Goal: Task Accomplishment & Management: Complete application form

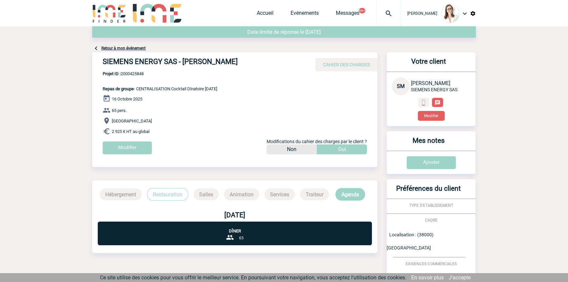
click at [377, 9] on div at bounding box center [389, 13] width 24 height 26
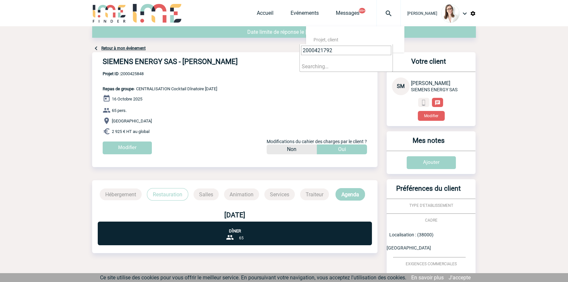
type input "2000421792"
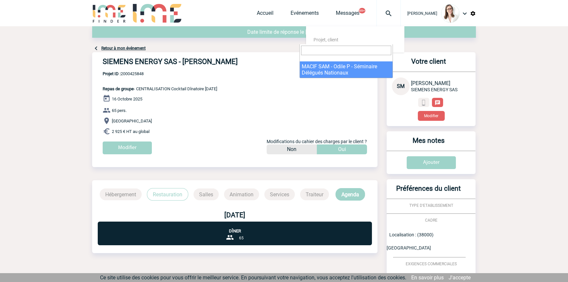
select select "21293"
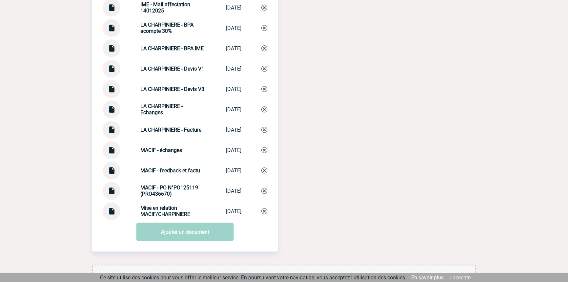
scroll to position [856, 0]
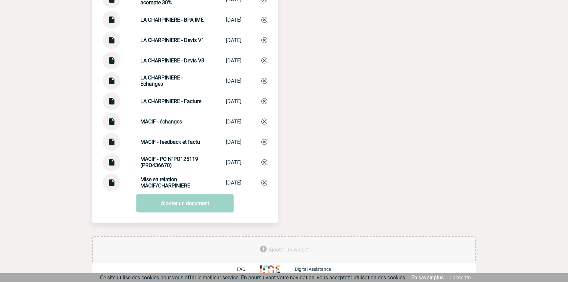
click at [107, 100] on img at bounding box center [111, 98] width 9 height 13
click at [112, 142] on img at bounding box center [111, 139] width 9 height 13
click at [112, 162] on img at bounding box center [111, 159] width 9 height 13
click at [111, 144] on img at bounding box center [111, 139] width 9 height 13
click at [112, 120] on img at bounding box center [111, 119] width 9 height 13
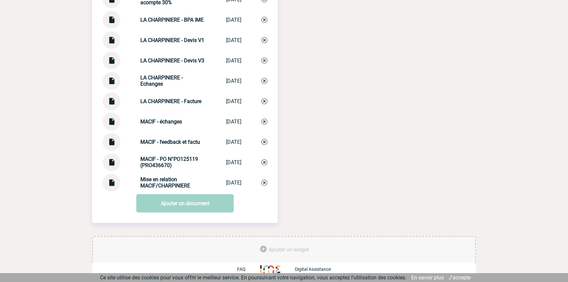
click at [117, 140] on div at bounding box center [112, 142] width 18 height 18
click at [115, 141] on img at bounding box center [111, 139] width 9 height 13
click at [166, 137] on div "MACIF - feedback et factu MACIF - feedbac... 08/09/2025" at bounding box center [185, 142] width 165 height 18
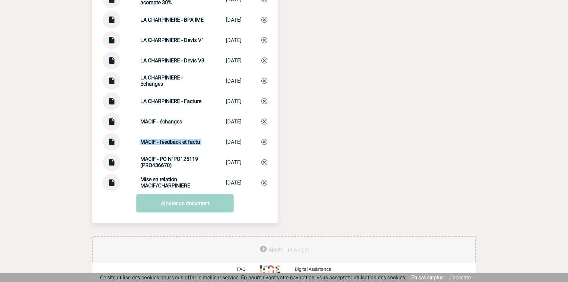
copy div "MACIF - feedback et factu MACIF - feedbac..."
click at [264, 142] on img at bounding box center [264, 142] width 6 height 6
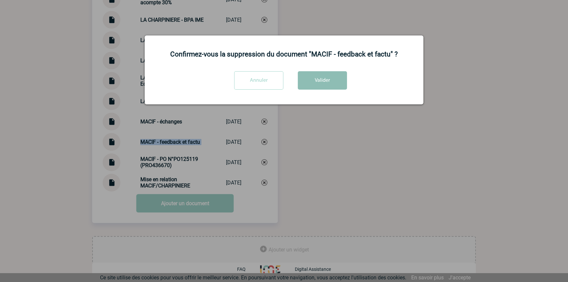
click at [315, 82] on button "Valider" at bounding box center [322, 80] width 49 height 18
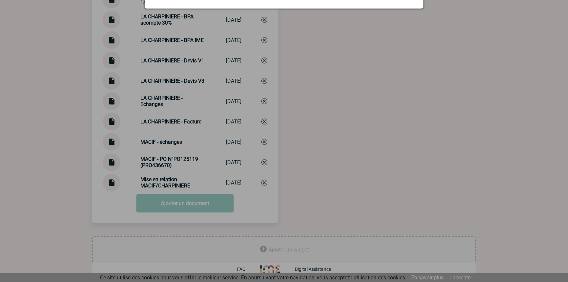
scroll to position [836, 0]
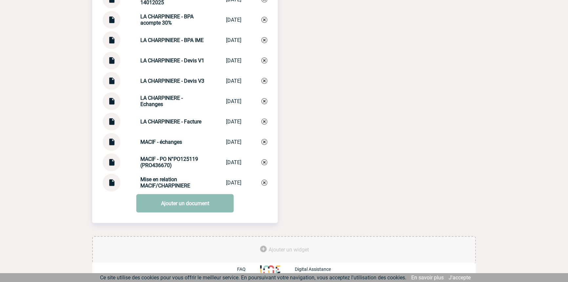
click at [149, 204] on link "Ajouter un document" at bounding box center [184, 203] width 97 height 18
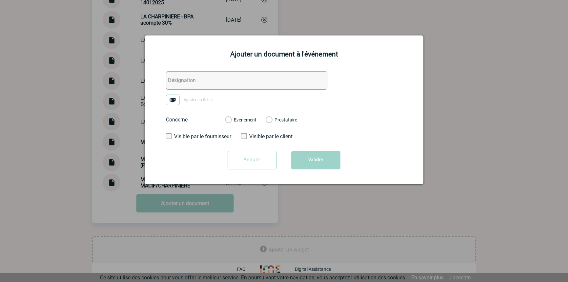
click at [188, 72] on input "text" at bounding box center [246, 80] width 161 height 18
paste input "MACIF - feedback et factu"
type input "MACIF - feedback et factu"
click at [176, 102] on img at bounding box center [173, 99] width 14 height 10
click at [0, 0] on input "Ajouter un fichier" at bounding box center [0, 0] width 0 height 0
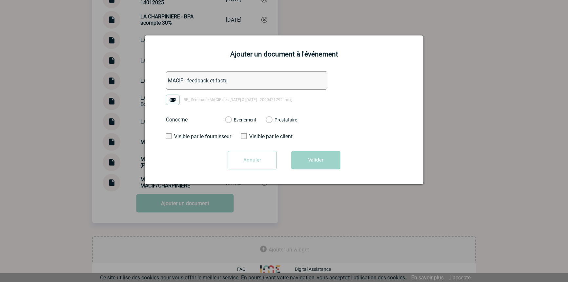
click at [231, 119] on label "Evénement" at bounding box center [228, 120] width 6 height 6
click at [0, 0] on input "Evénement" at bounding box center [0, 0] width 0 height 0
click at [310, 159] on button "Valider" at bounding box center [315, 160] width 49 height 18
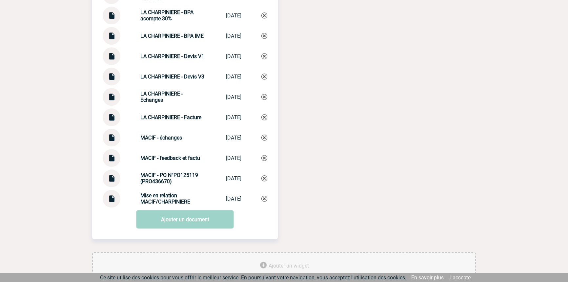
click at [109, 182] on img at bounding box center [111, 175] width 9 height 13
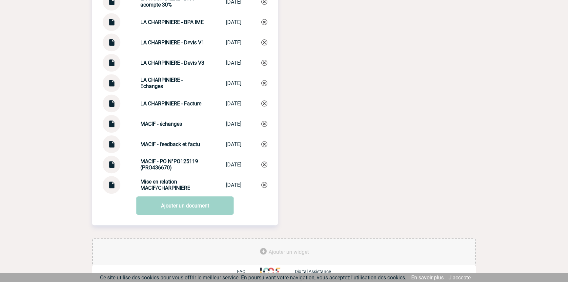
scroll to position [856, 0]
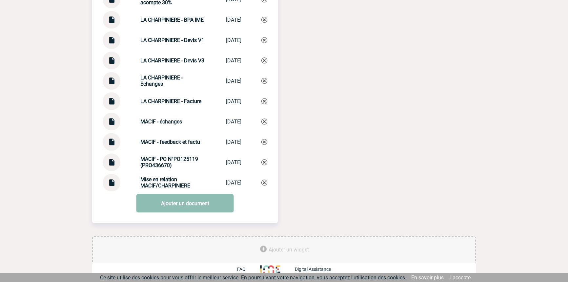
click at [170, 209] on link "Ajouter un document" at bounding box center [184, 203] width 97 height 18
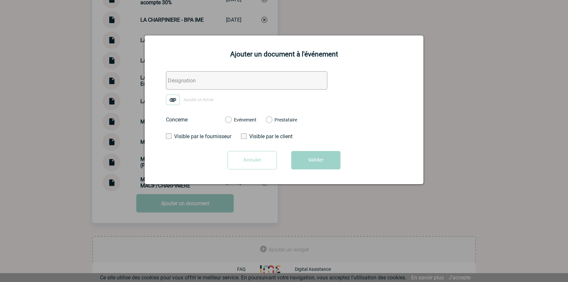
click at [195, 77] on input "text" at bounding box center [246, 80] width 161 height 18
type input "Mail à facturer"
click at [171, 96] on img at bounding box center [173, 99] width 14 height 10
click at [0, 0] on input "Ajouter un fichier" at bounding box center [0, 0] width 0 height 0
click at [231, 120] on label "Evénement" at bounding box center [228, 120] width 6 height 6
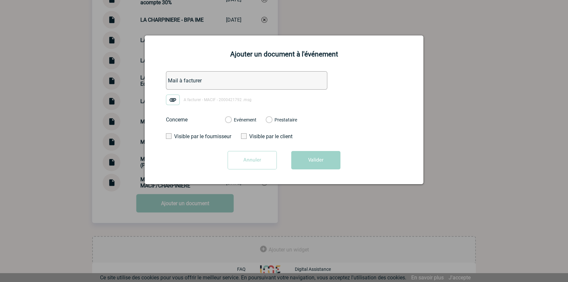
click at [0, 0] on input "Evénement" at bounding box center [0, 0] width 0 height 0
click at [327, 167] on button "Valider" at bounding box center [315, 160] width 49 height 18
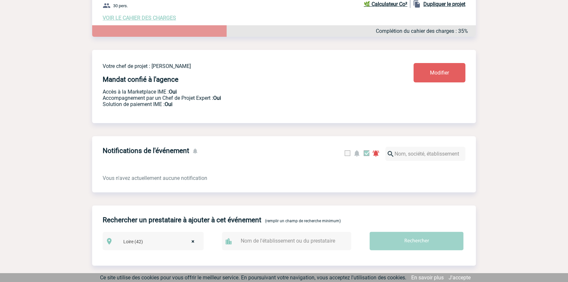
scroll to position [0, 0]
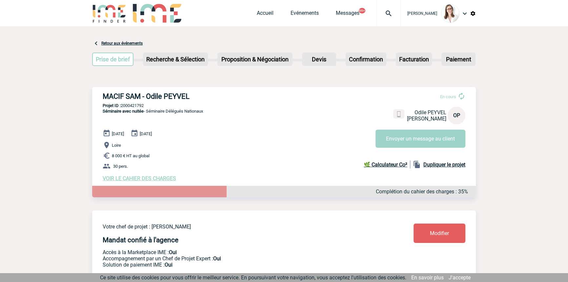
click at [382, 21] on div at bounding box center [389, 13] width 24 height 26
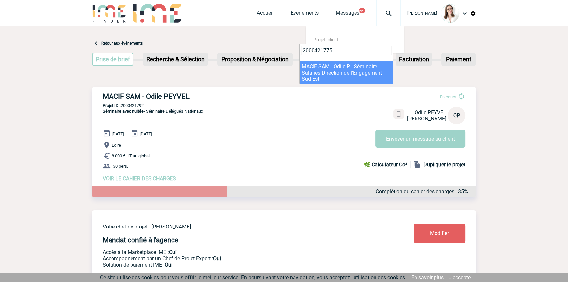
type input "2000421775"
drag, startPoint x: 333, startPoint y: 73, endPoint x: 115, endPoint y: 88, distance: 219.0
select select "21276"
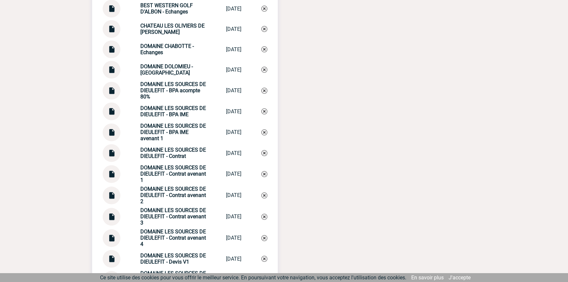
scroll to position [625, 0]
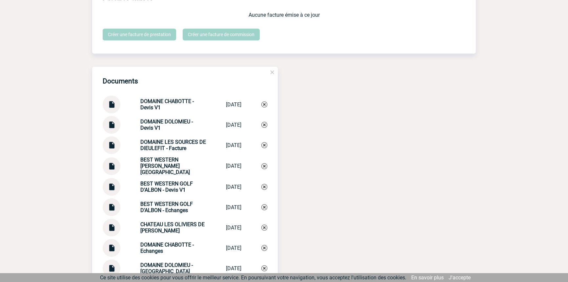
click at [112, 146] on img at bounding box center [111, 142] width 9 height 13
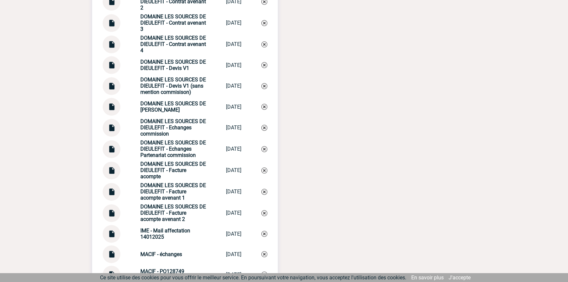
scroll to position [1023, 0]
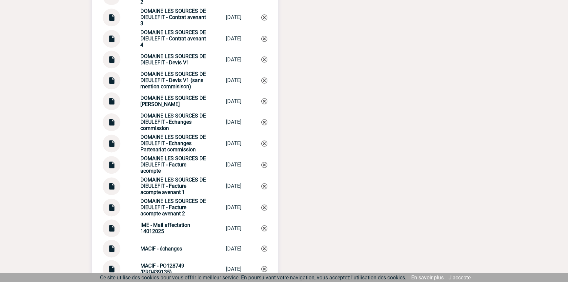
click at [112, 104] on img at bounding box center [111, 98] width 9 height 13
click at [172, 147] on strong "DOMAINE LES SOURCES DE DIEULEFIT - Echanges Partenariat commission" at bounding box center [173, 143] width 66 height 19
click at [171, 170] on strong "DOMAINE LES SOURCES DE DIEULEFIT - Facture acompte" at bounding box center [173, 164] width 66 height 19
click at [172, 189] on strong "DOMAINE LES SOURCES DE DIEULEFIT - Facture acompte avenant 1" at bounding box center [173, 186] width 66 height 19
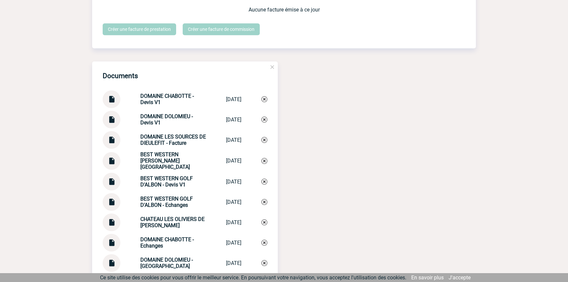
scroll to position [625, 0]
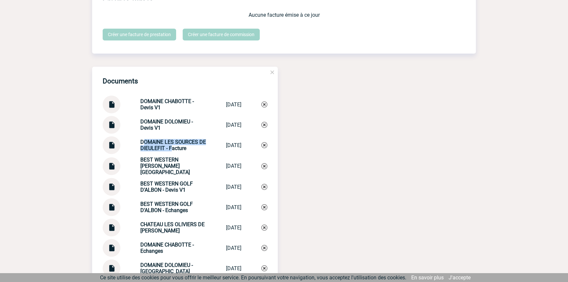
drag, startPoint x: 164, startPoint y: 152, endPoint x: 133, endPoint y: 141, distance: 33.5
click at [133, 141] on div "DOMAINE LES SOURCES DE DIEULEFIT - Facture DOMAINE LES SO... 09/07/2025" at bounding box center [185, 145] width 165 height 18
copy strong "DOMAINE LES SOURCES DE DIEULEFIT -"
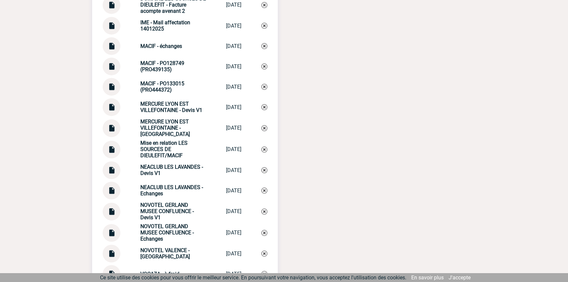
scroll to position [1321, 0]
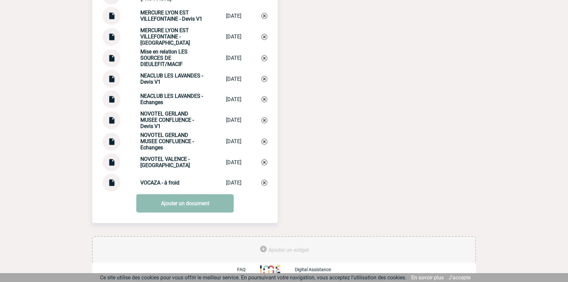
click at [184, 208] on link "Ajouter un document" at bounding box center [184, 203] width 97 height 18
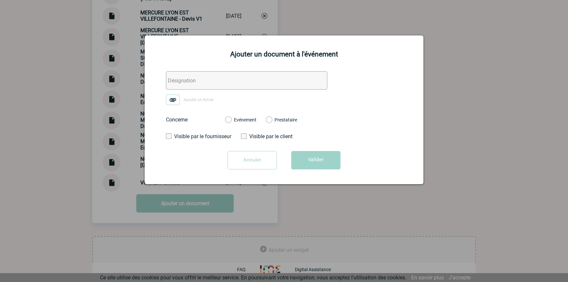
click at [208, 82] on input "text" at bounding box center [246, 80] width 161 height 18
paste input "DOMAINE LES SOURCES DE DIEULEFIT -"
type input "DOMAINE LES SOURCES DE DIEULEFIT - Facture V2"
click at [169, 98] on img at bounding box center [173, 99] width 14 height 10
click at [0, 0] on input "Ajouter un fichier" at bounding box center [0, 0] width 0 height 0
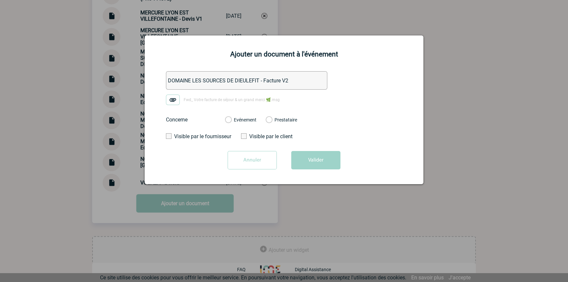
click at [231, 119] on label "Evénement" at bounding box center [228, 120] width 6 height 6
click at [0, 0] on input "Evénement" at bounding box center [0, 0] width 0 height 0
click at [294, 151] on form "DOMAINE LES SOURCES DE DIEULEFIT - Facture V2 Fwd_ Votre facture de séjour & un…" at bounding box center [284, 122] width 262 height 103
click at [308, 161] on button "Valider" at bounding box center [315, 160] width 49 height 18
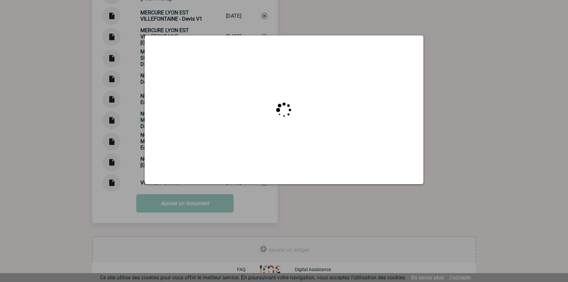
click at [47, 122] on div at bounding box center [284, 141] width 568 height 282
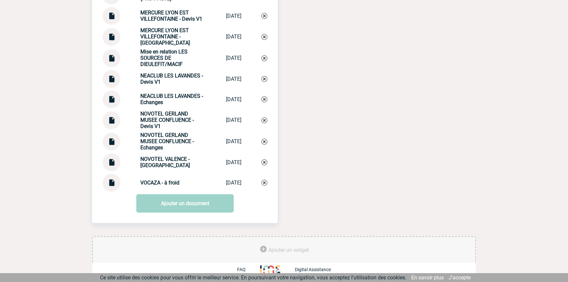
scroll to position [1221, 0]
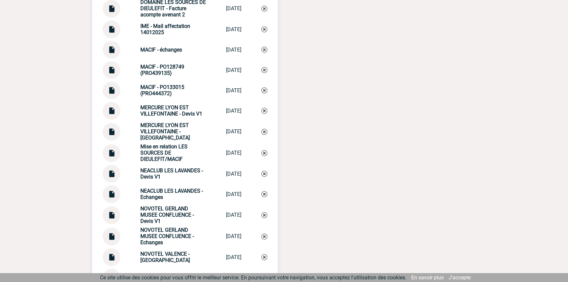
click at [114, 52] on img at bounding box center [111, 47] width 9 height 13
click at [113, 157] on img at bounding box center [111, 150] width 9 height 13
click at [115, 53] on img at bounding box center [111, 47] width 9 height 13
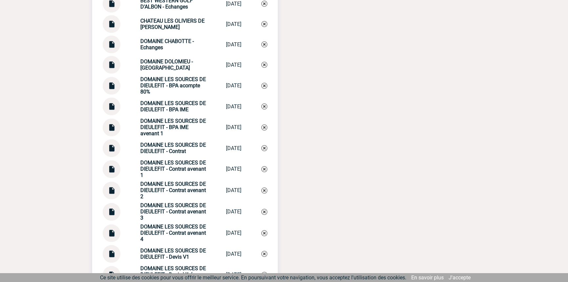
scroll to position [824, 0]
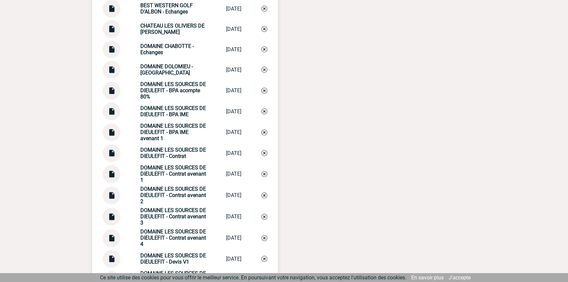
click at [114, 115] on img at bounding box center [111, 108] width 9 height 13
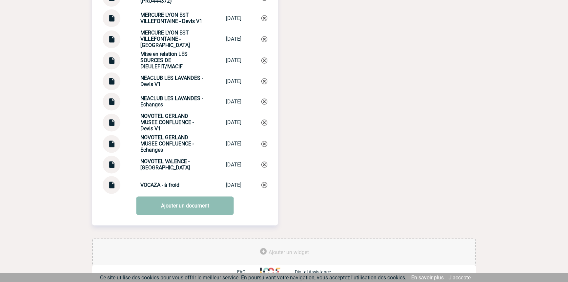
scroll to position [1321, 0]
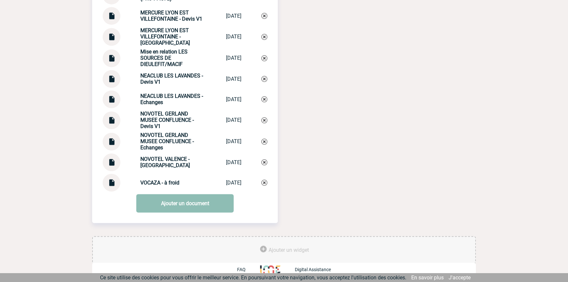
click at [181, 205] on link "Ajouter un document" at bounding box center [184, 203] width 97 height 18
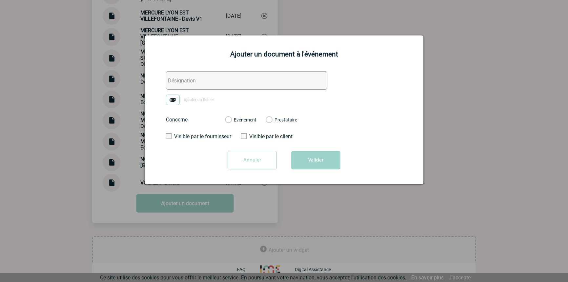
click at [216, 76] on input "text" at bounding box center [246, 80] width 161 height 18
type input "MACIF - Echanges factu"
click at [178, 104] on img at bounding box center [173, 99] width 14 height 10
click at [0, 0] on input "Ajouter un fichier" at bounding box center [0, 0] width 0 height 0
drag, startPoint x: 247, startPoint y: 118, endPoint x: 259, endPoint y: 128, distance: 15.4
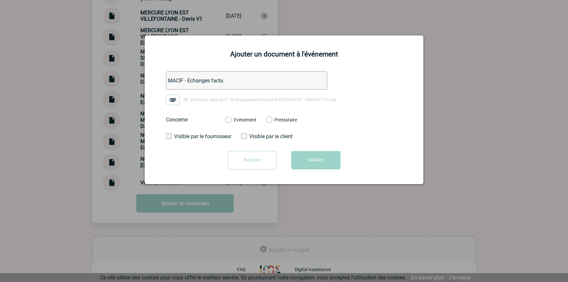
click at [231, 117] on label "Evénement" at bounding box center [228, 120] width 6 height 6
click at [0, 0] on input "Evénement" at bounding box center [0, 0] width 0 height 0
click at [311, 161] on button "Valider" at bounding box center [315, 160] width 49 height 18
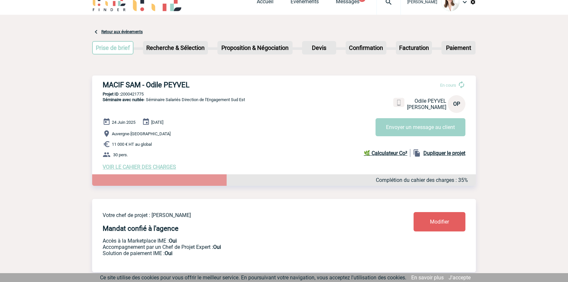
scroll to position [0, 0]
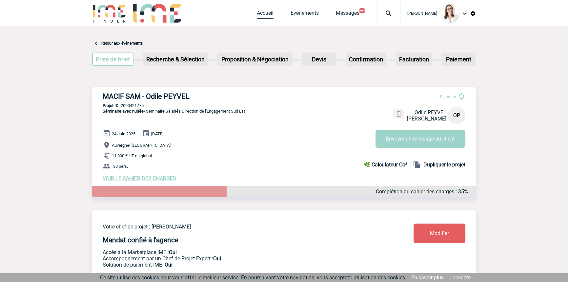
click at [257, 14] on link "Accueil" at bounding box center [265, 14] width 17 height 9
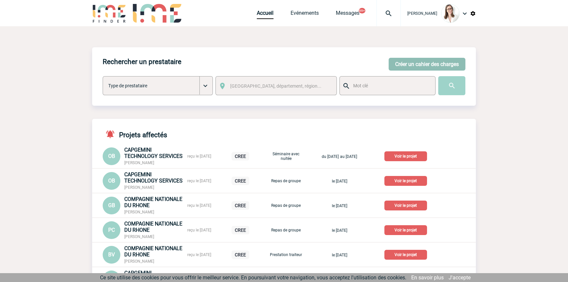
click at [404, 64] on button "Créer un cahier des charges" at bounding box center [427, 64] width 77 height 13
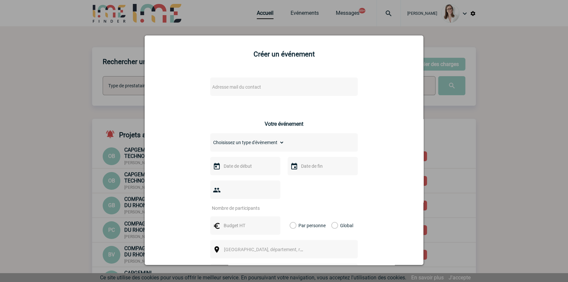
click at [251, 86] on span "Adresse mail du contact" at bounding box center [236, 86] width 49 height 5
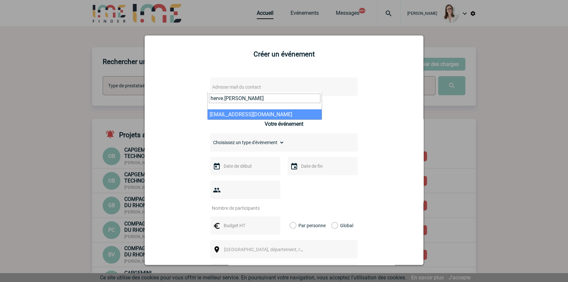
type input "herve.vincent"
select select "108514"
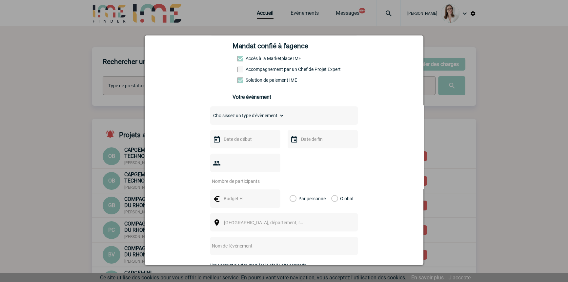
scroll to position [99, 0]
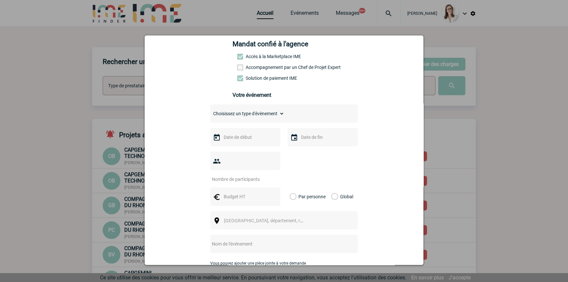
click at [237, 107] on div "Choisissez un type d'évènement Séminaire avec nuitée Séminaire sans nuitée Repa…" at bounding box center [284, 113] width 148 height 18
click at [240, 112] on select "Choisissez un type d'évènement Séminaire avec nuitée Séminaire sans nuitée Repa…" at bounding box center [247, 113] width 74 height 9
select select "2"
click at [210, 111] on select "Choisissez un type d'évènement Séminaire avec nuitée Séminaire sans nuitée Repa…" at bounding box center [247, 113] width 74 height 9
click at [232, 141] on input "text" at bounding box center [244, 137] width 45 height 9
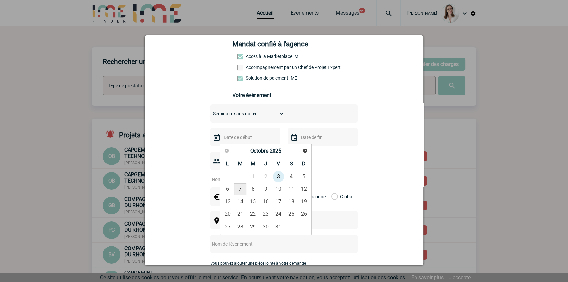
click at [236, 188] on link "7" at bounding box center [240, 189] width 12 height 12
type input "07-10-2025"
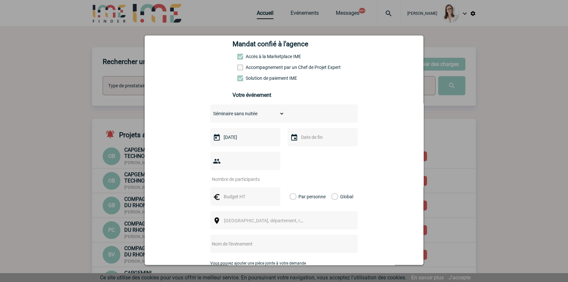
click at [316, 138] on input "text" at bounding box center [322, 137] width 45 height 9
click at [318, 188] on link "7" at bounding box center [318, 189] width 12 height 12
type input "07-10-2025"
click at [232, 156] on div at bounding box center [245, 161] width 70 height 18
click at [234, 175] on input "number" at bounding box center [241, 179] width 62 height 9
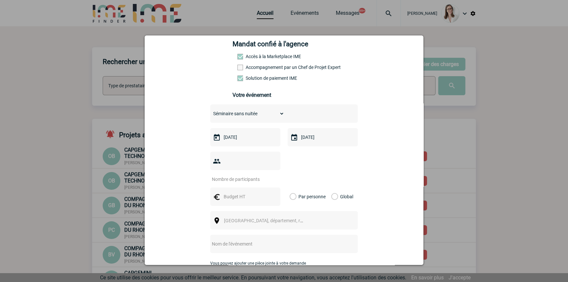
click at [234, 175] on input "number" at bounding box center [241, 179] width 62 height 9
type input "8"
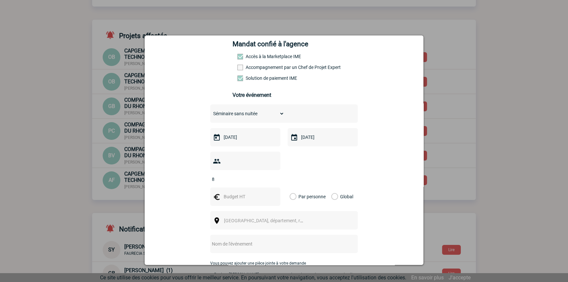
click at [224, 192] on input "text" at bounding box center [244, 196] width 45 height 9
type input "950"
click at [325, 187] on div "Par personne Global" at bounding box center [323, 196] width 70 height 18
click at [332, 187] on label "Global" at bounding box center [333, 196] width 4 height 18
click at [0, 0] on input "Global" at bounding box center [0, 0] width 0 height 0
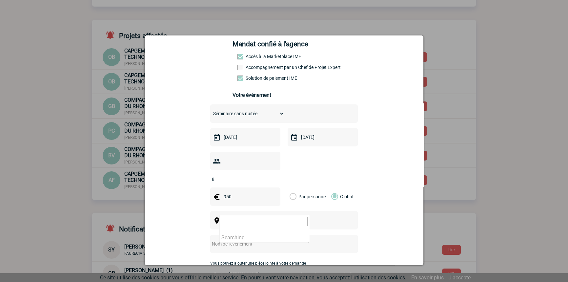
click at [230, 218] on span "Ville, département, région..." at bounding box center [269, 220] width 91 height 5
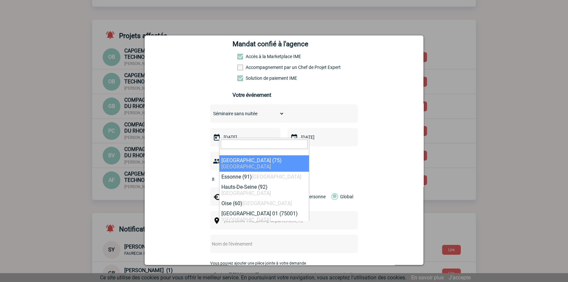
click at [244, 140] on input "search" at bounding box center [264, 144] width 87 height 10
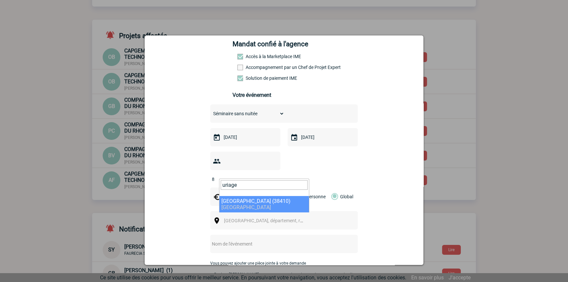
type input "uriage"
select select "35789"
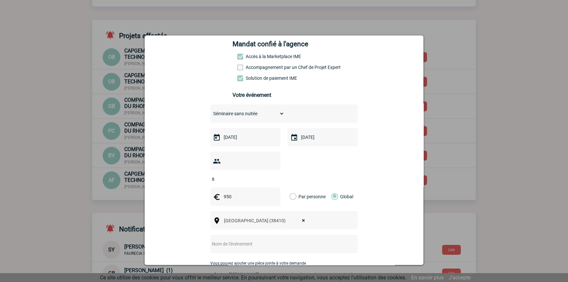
click at [243, 240] on input "text" at bounding box center [275, 244] width 130 height 9
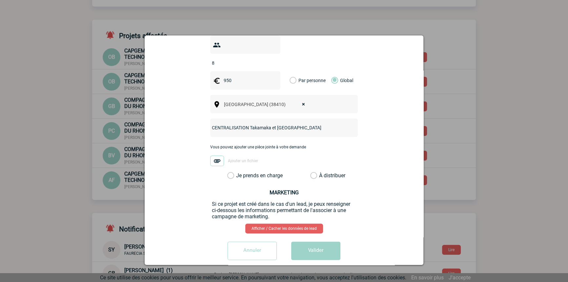
type input "CENTRALISATION Takamaka et Grand Hôtel d'Uriage"
click at [239, 172] on label "Je prends en charge" at bounding box center [232, 175] width 11 height 7
click at [0, 0] on input "Je prends en charge" at bounding box center [0, 0] width 0 height 0
click at [297, 241] on button "Valider" at bounding box center [315, 250] width 49 height 18
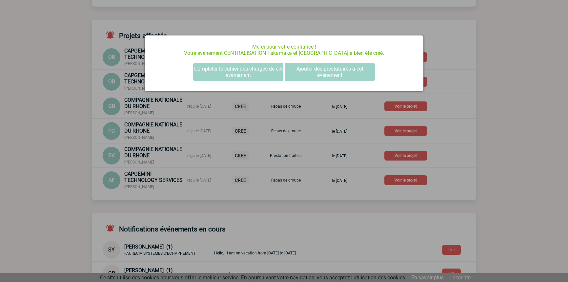
scroll to position [0, 0]
click at [220, 65] on button "Compléter le cahier des charges de cet événement" at bounding box center [238, 72] width 90 height 18
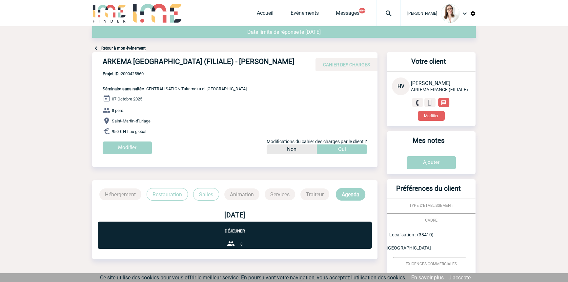
click at [140, 73] on span "Projet ID : 2000425860" at bounding box center [175, 73] width 144 height 5
copy span "2000425860"
